Goal: Information Seeking & Learning: Learn about a topic

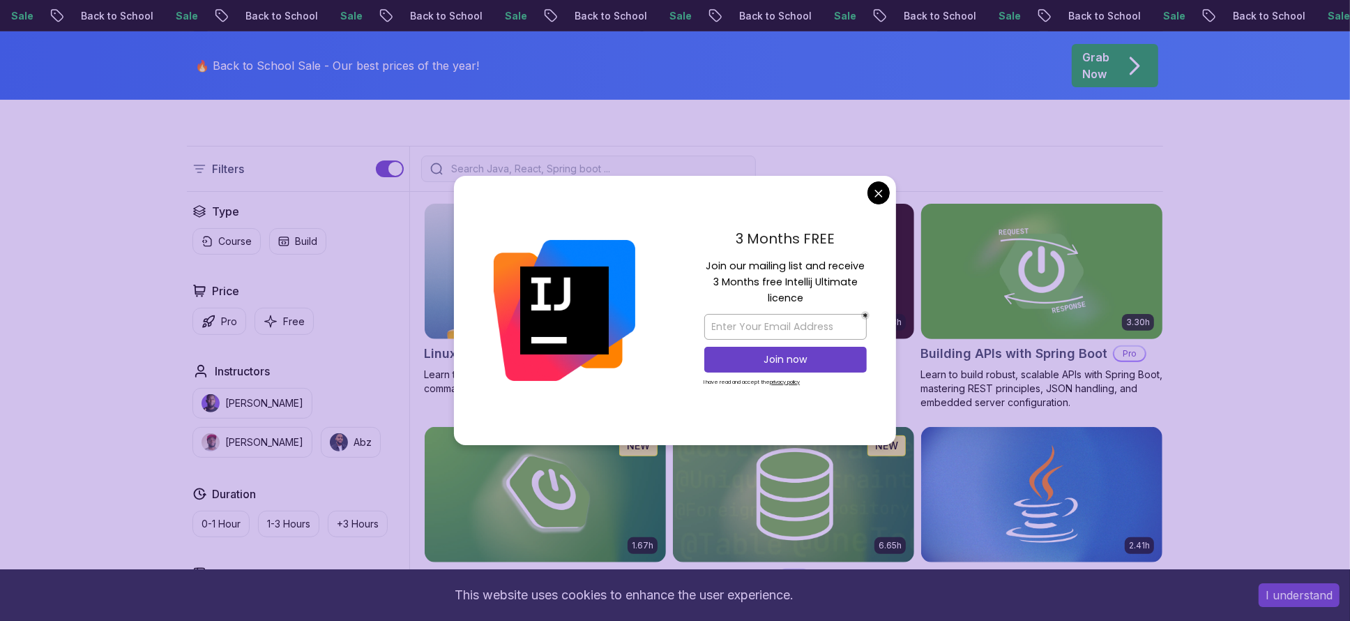
click at [1110, 303] on img at bounding box center [1041, 271] width 253 height 142
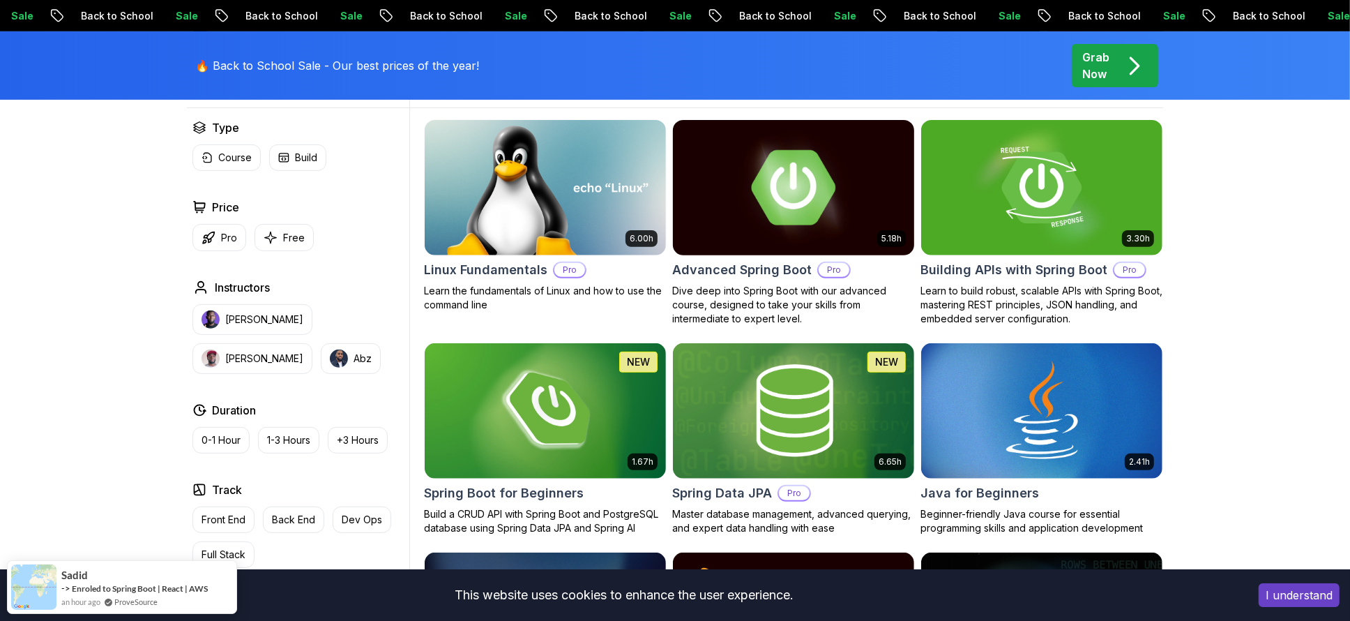
scroll to position [502, 0]
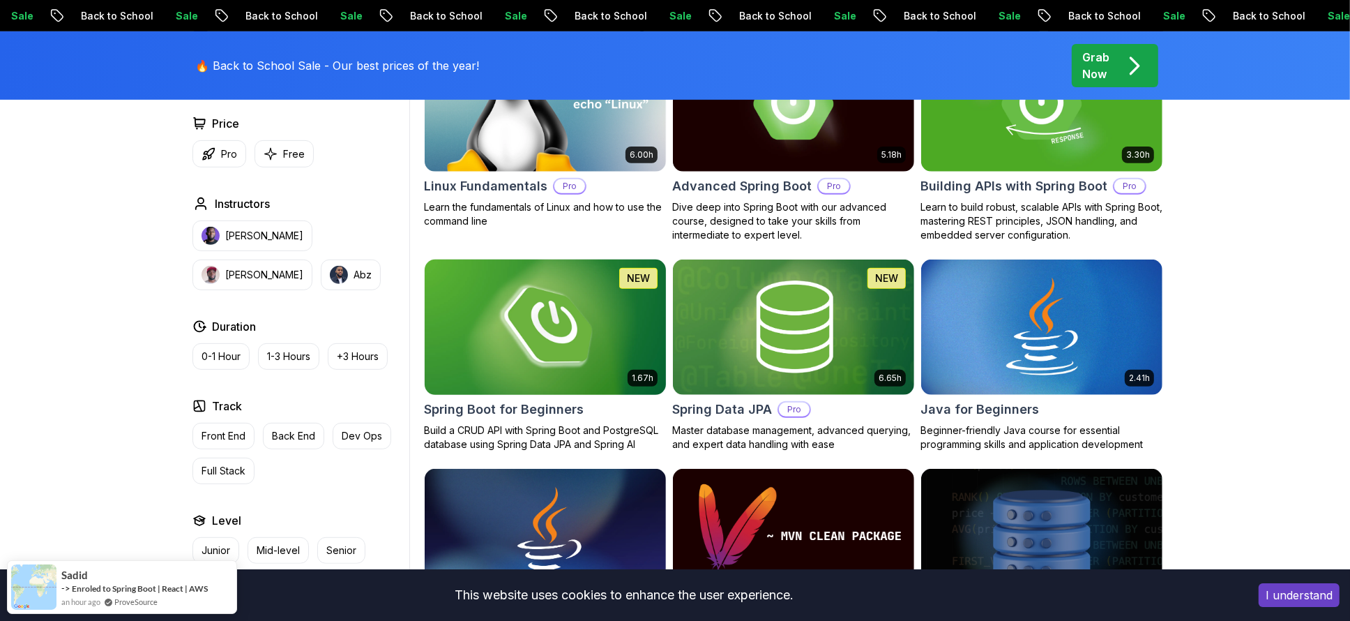
click at [510, 295] on img at bounding box center [544, 327] width 253 height 142
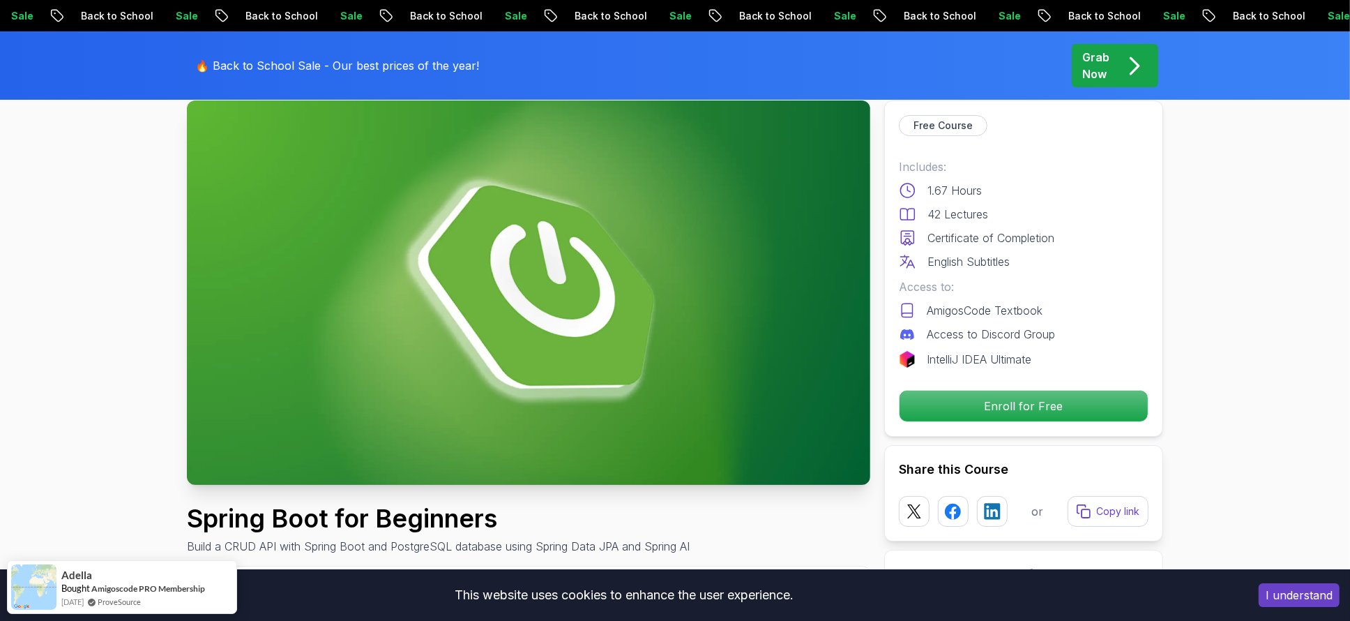
click at [593, 273] on img at bounding box center [529, 292] width 684 height 384
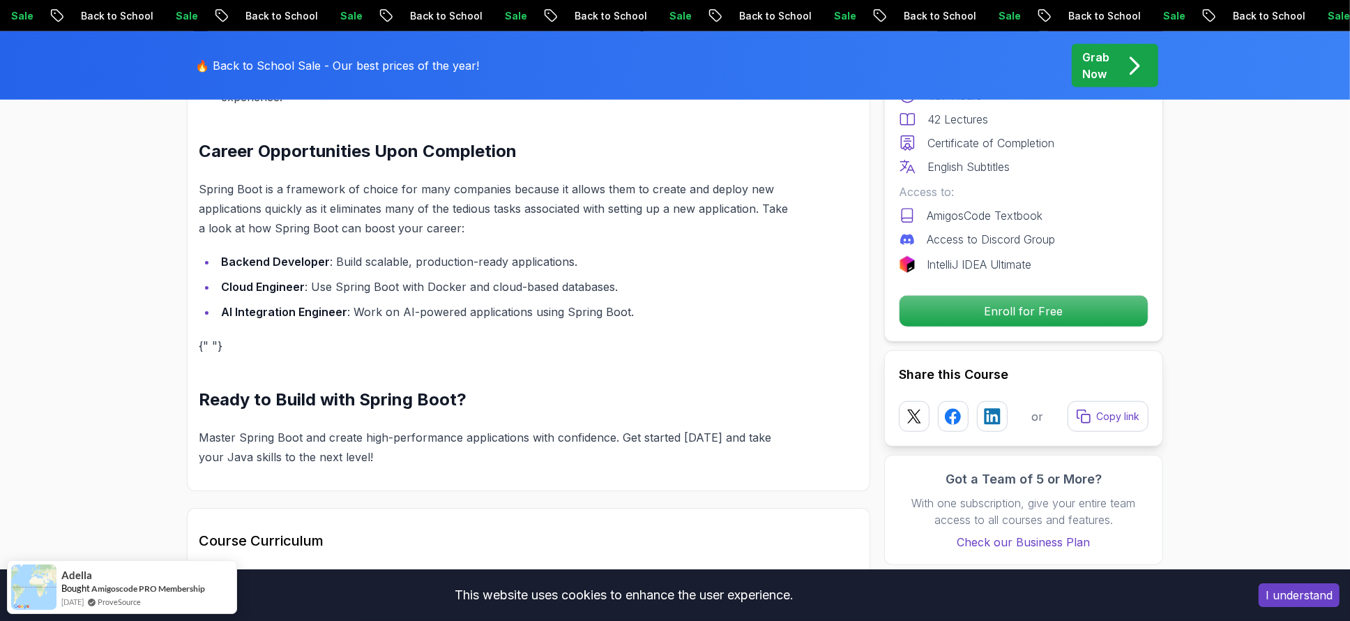
scroll to position [1758, 0]
